Goal: Transaction & Acquisition: Download file/media

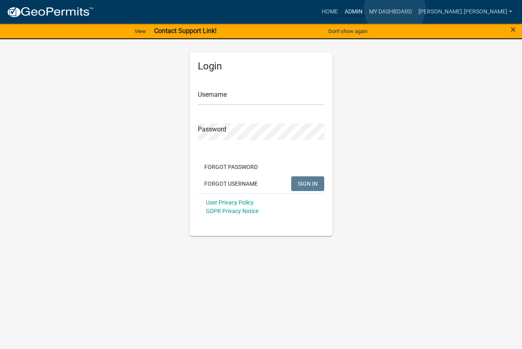
click at [366, 9] on link "Admin" at bounding box center [353, 11] width 24 height 15
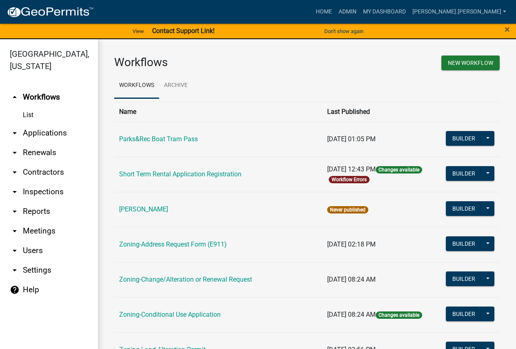
click at [39, 206] on link "arrow_drop_down Reports" at bounding box center [49, 211] width 98 height 20
select select "0: null"
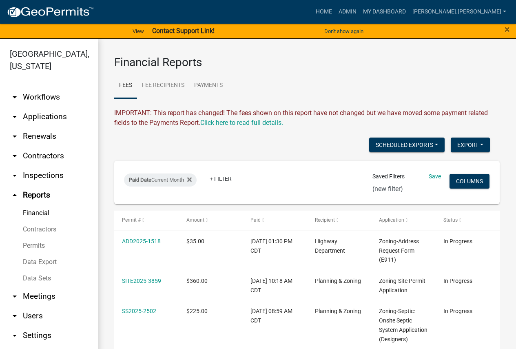
click at [40, 261] on link "Data Export" at bounding box center [49, 262] width 98 height 16
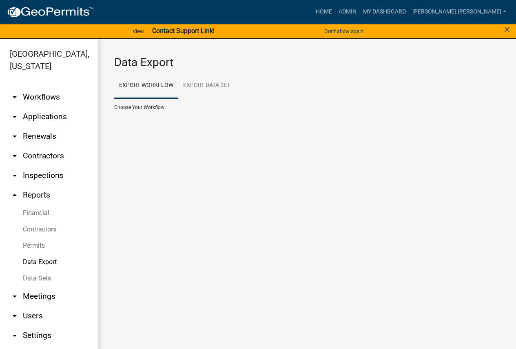
click at [129, 106] on div "Choose Your Workflow: Contractors Parks&Rec Boat Tram Pass Short Term Rental Ap…" at bounding box center [306, 112] width 385 height 28
click at [146, 106] on div "Choose Your Workflow: Contractors Parks&Rec Boat Tram Pass Short Term Rental Ap…" at bounding box center [306, 112] width 385 height 28
click at [42, 260] on link "Data Export" at bounding box center [49, 262] width 98 height 16
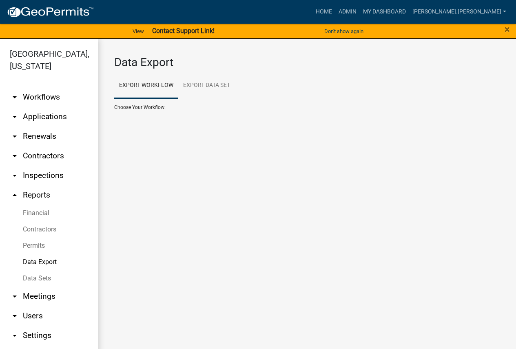
click at [138, 107] on div "Choose Your Workflow: Contractors Parks&Rec Boat Tram Pass Short Term Rental Ap…" at bounding box center [306, 112] width 385 height 28
click at [137, 107] on div "Choose Your Workflow: Contractors Parks&Rec Boat Tram Pass Short Term Rental Ap…" at bounding box center [306, 112] width 385 height 28
click at [140, 105] on div "Choose Your Workflow: Contractors Parks&Rec Boat Tram Pass Short Term Rental Ap…" at bounding box center [306, 112] width 385 height 28
click at [134, 117] on select "Contractors Parks&Rec Boat Tram Pass Short Term Rental Application Registration…" at bounding box center [306, 118] width 385 height 17
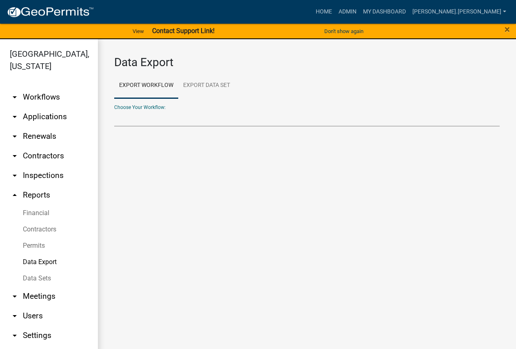
select select "12: Object"
click at [114, 110] on select "Contractors Parks&Rec Boat Tram Pass Short Term Rental Application Registration…" at bounding box center [306, 118] width 385 height 17
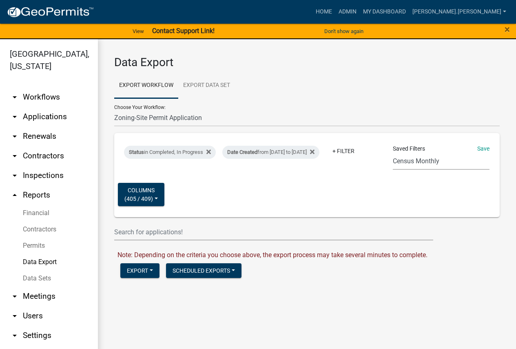
click at [400, 161] on select "Census Monthly Monthly 911 Report Tank Total Report By Contractor Audit Annual …" at bounding box center [441, 161] width 97 height 17
select select "11: 8f2b59a5-04a1-4258-954b-88209c1734bf"
click at [393, 153] on select "Census Monthly Monthly 911 Report Tank Total Report By Contractor Audit Annual …" at bounding box center [441, 161] width 97 height 17
click at [288, 146] on div "Date Created from [DATE] to [DATE]" at bounding box center [270, 152] width 97 height 13
select select "custom"
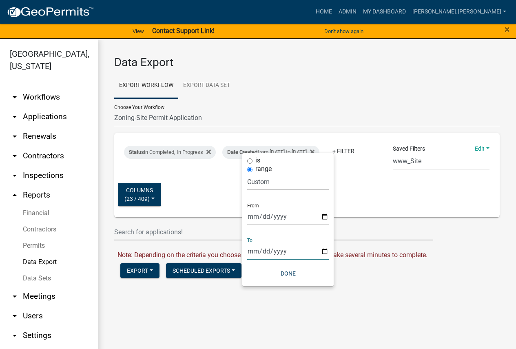
click at [255, 248] on input "[DATE]" at bounding box center [288, 251] width 82 height 17
type input "[DATE]"
click at [285, 270] on button "Done" at bounding box center [288, 273] width 82 height 15
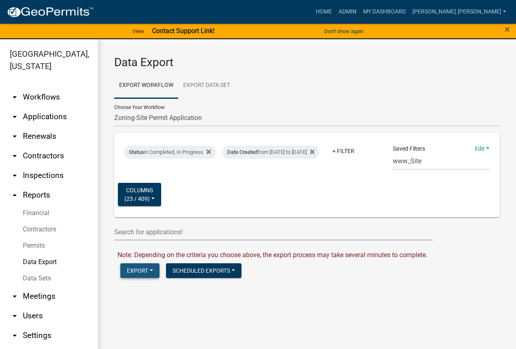
click at [138, 271] on button "Export" at bounding box center [139, 270] width 39 height 15
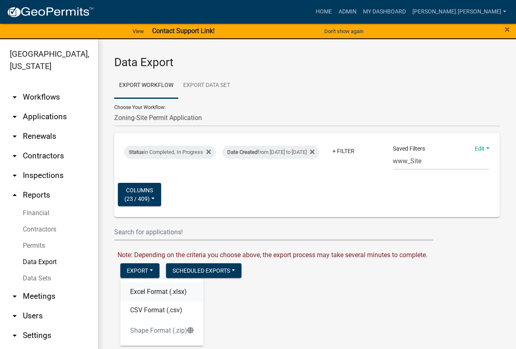
click at [158, 291] on button "Excel Format (.xlsx)" at bounding box center [161, 292] width 83 height 20
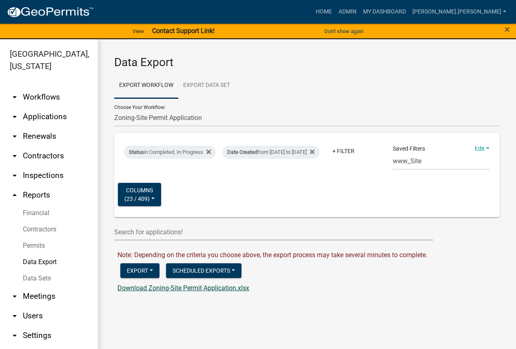
click at [158, 288] on link "Download Zoning-Site Permit Application.xlsx" at bounding box center [183, 288] width 132 height 8
